Goal: Find specific page/section: Find specific page/section

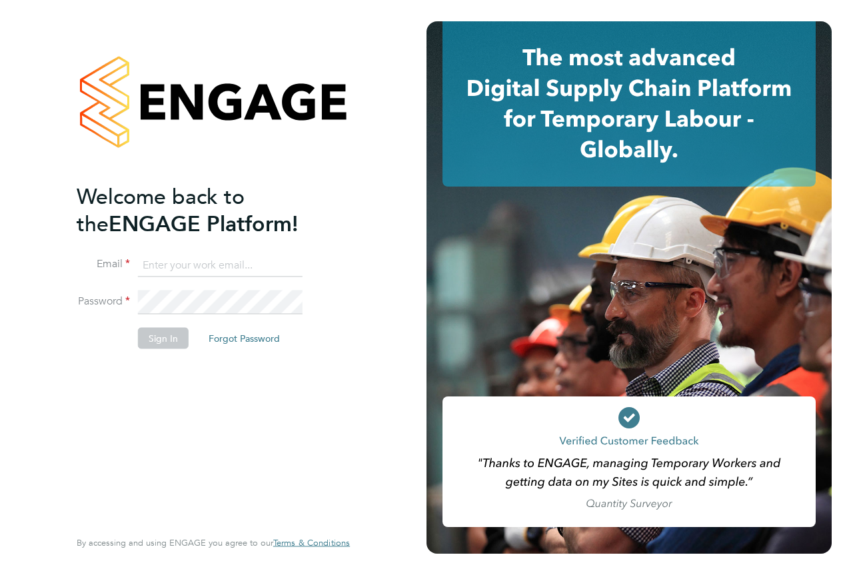
click at [202, 264] on input at bounding box center [220, 265] width 165 height 24
type input "[EMAIL_ADDRESS][PERSON_NAME][DOMAIN_NAME]"
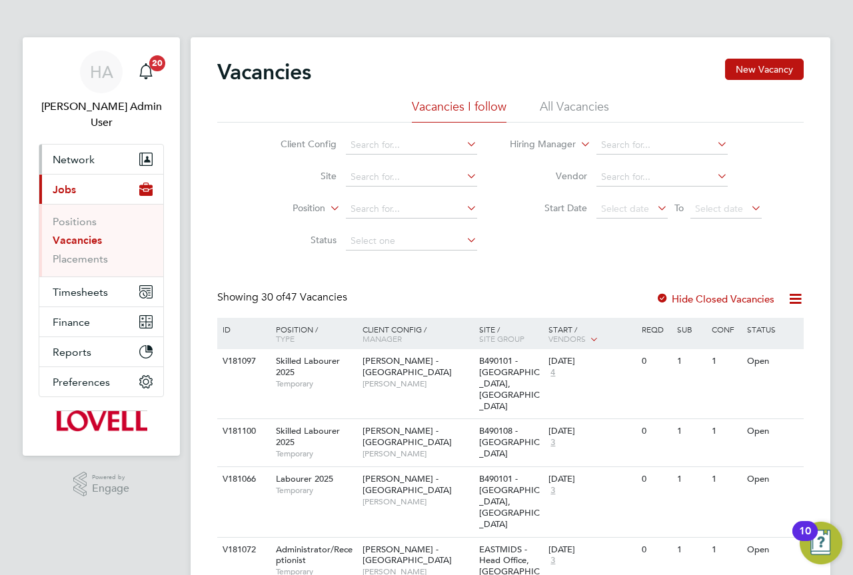
click at [90, 153] on span "Network" at bounding box center [74, 159] width 42 height 13
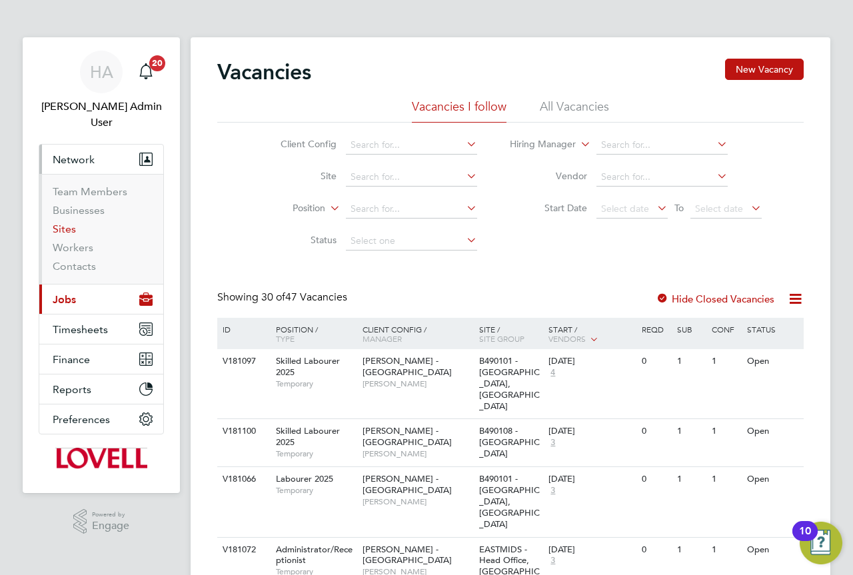
click at [68, 223] on link "Sites" at bounding box center [64, 229] width 23 height 13
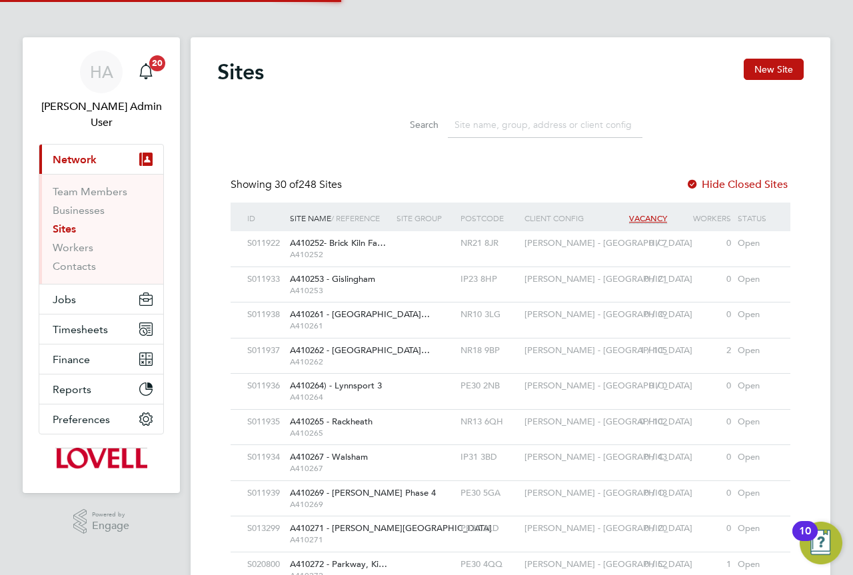
click at [473, 116] on input at bounding box center [545, 125] width 195 height 26
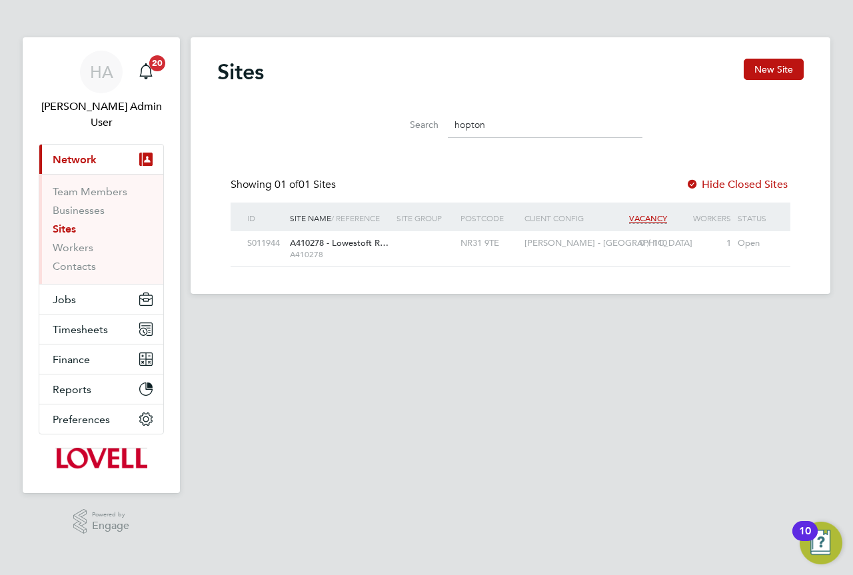
click at [422, 242] on div at bounding box center [425, 243] width 64 height 25
drag, startPoint x: 499, startPoint y: 122, endPoint x: 359, endPoint y: 116, distance: 140.1
click at [361, 116] on div "Search hopton" at bounding box center [510, 122] width 587 height 46
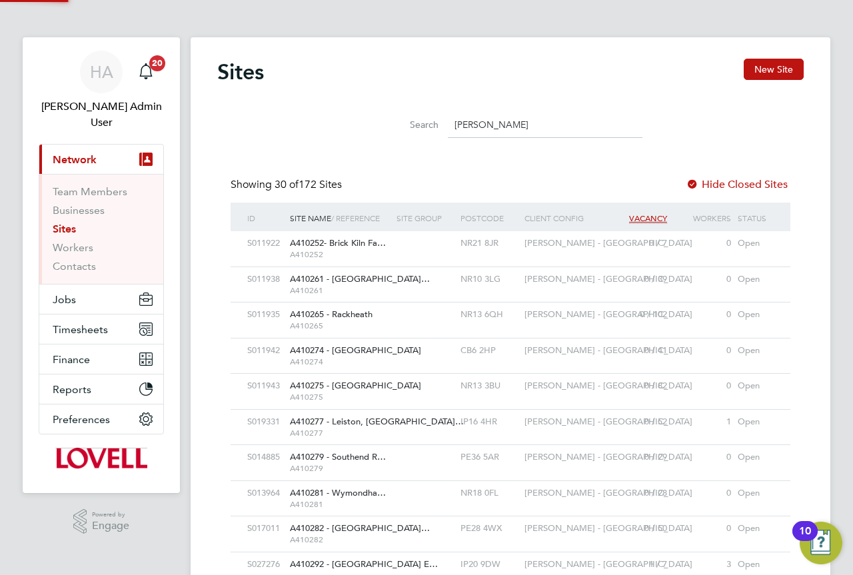
scroll to position [25, 65]
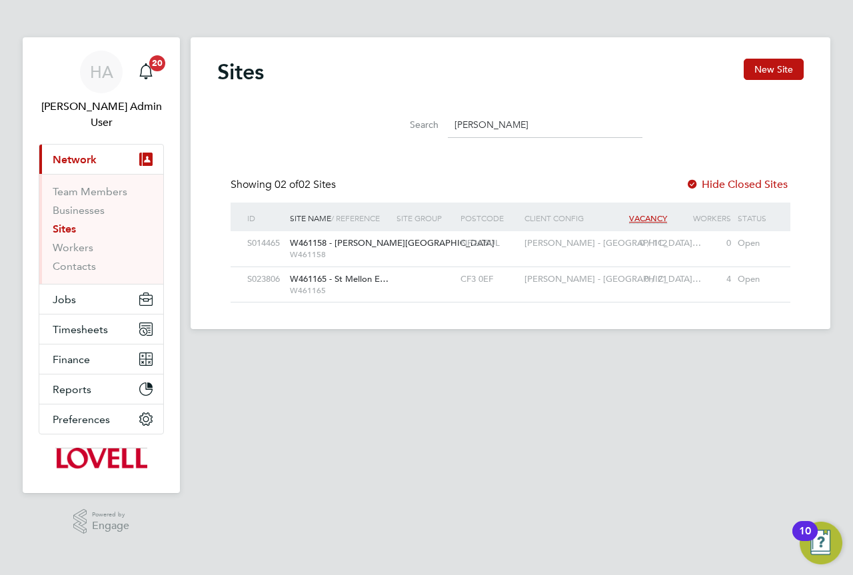
type input "crick"
click at [379, 246] on div "W461158 - Crick Road W461158" at bounding box center [340, 248] width 107 height 35
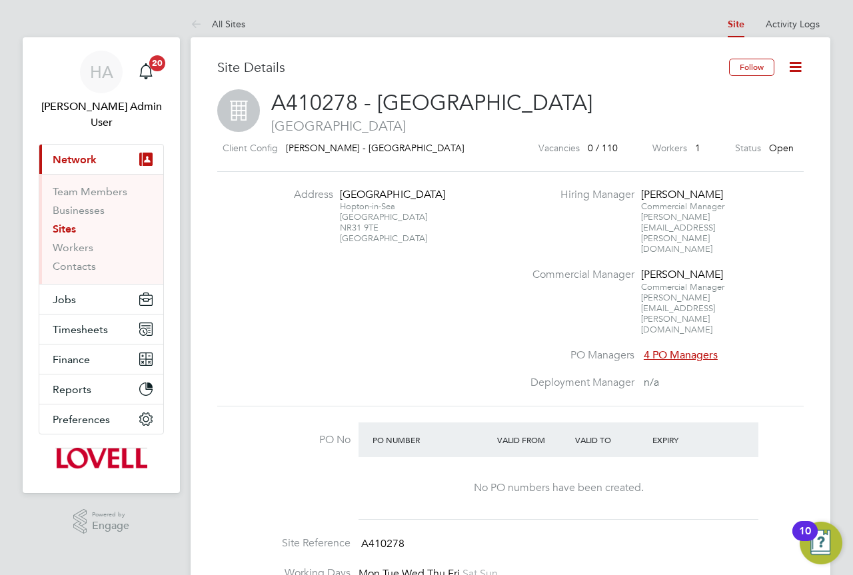
drag, startPoint x: 383, startPoint y: 225, endPoint x: 339, endPoint y: 195, distance: 52.3
click at [340, 195] on div "Lowestoft Road Hopton-in-Sea Norfolk NR31 9TE United Kingdom" at bounding box center [381, 216] width 83 height 57
copy div "Lowestoft Road Hopton-in-Sea Norfolk NR31 9TE"
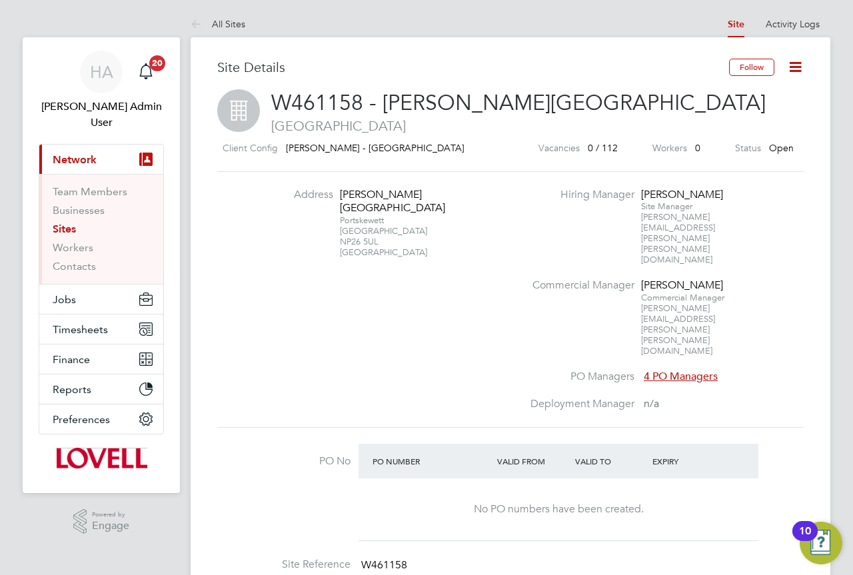
drag, startPoint x: 380, startPoint y: 225, endPoint x: 341, endPoint y: 193, distance: 51.1
click at [341, 193] on div "Crick Road Portskewett Monmouthshire NP26 5UL United Kingdom" at bounding box center [381, 223] width 83 height 71
copy div "Crick Road Portskewett Monmouthshire NP26 5UL"
